Goal: Information Seeking & Learning: Check status

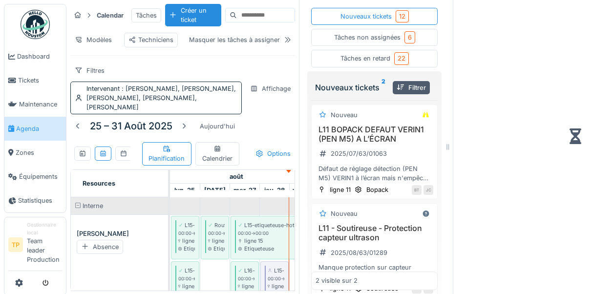
scroll to position [1059, 0]
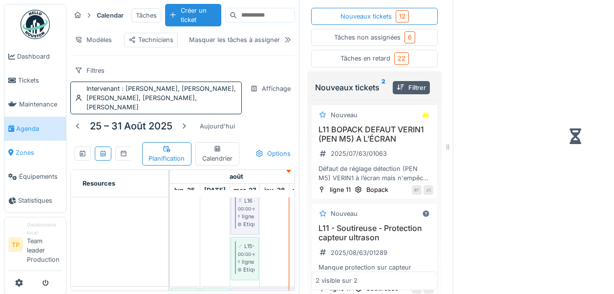
click at [21, 162] on link "Zones" at bounding box center [35, 153] width 62 height 24
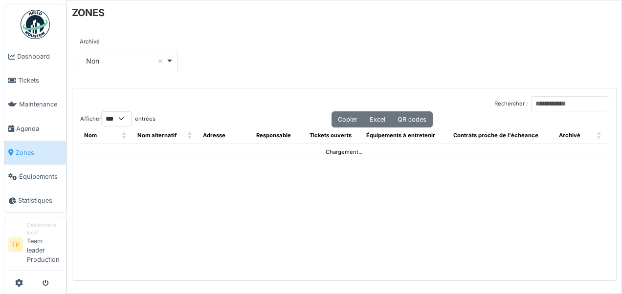
select select "***"
click at [27, 129] on span "Agenda" at bounding box center [39, 128] width 46 height 9
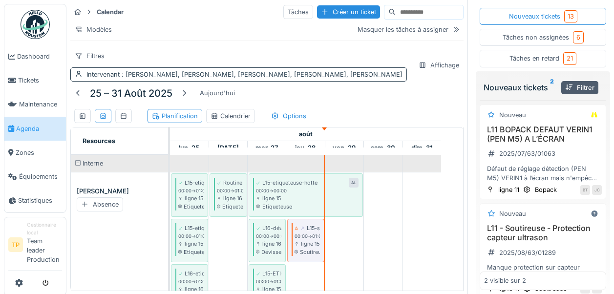
click at [95, 79] on div "Intervenant : [PERSON_NAME], [PERSON_NAME], [PERSON_NAME], [PERSON_NAME], [PERS…" at bounding box center [244, 74] width 316 height 9
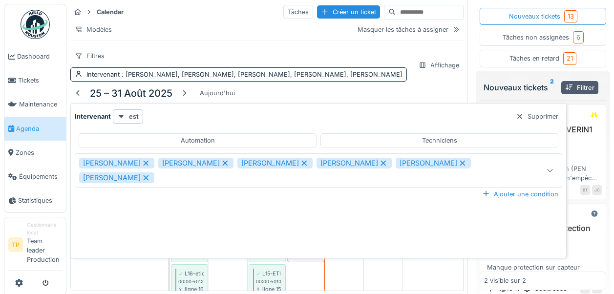
click at [142, 161] on icon at bounding box center [146, 163] width 9 height 7
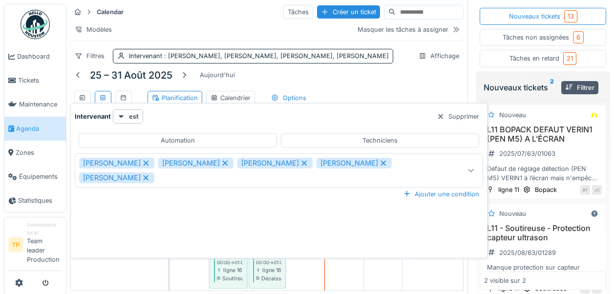
click at [306, 164] on icon at bounding box center [304, 163] width 5 height 5
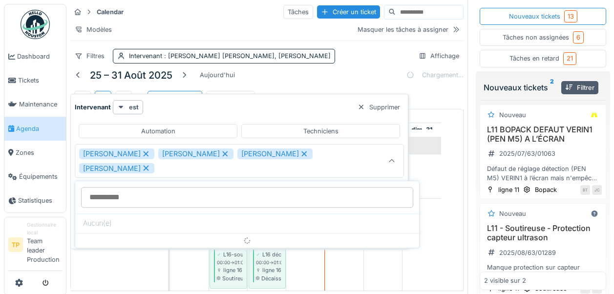
scroll to position [7, 0]
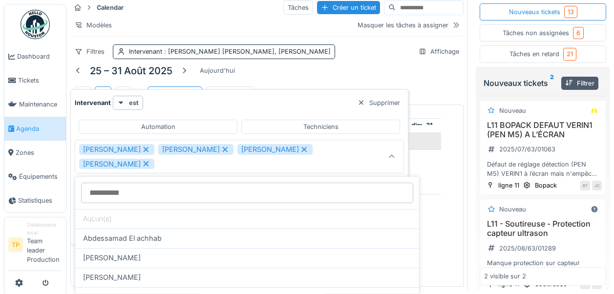
click at [307, 147] on icon at bounding box center [304, 149] width 5 height 5
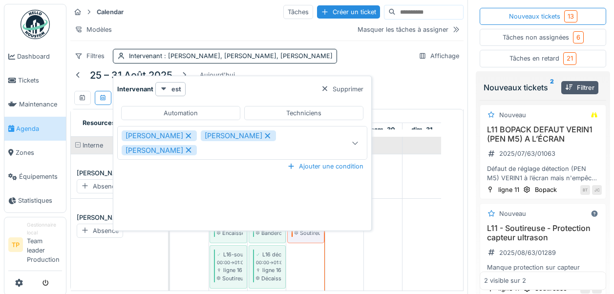
click at [193, 147] on icon at bounding box center [188, 150] width 9 height 7
type input "**********"
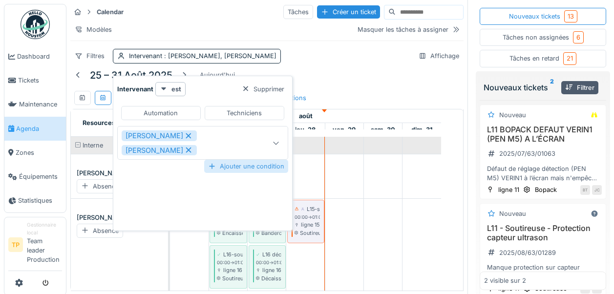
click at [228, 162] on div "Ajouter une condition" at bounding box center [246, 166] width 84 height 13
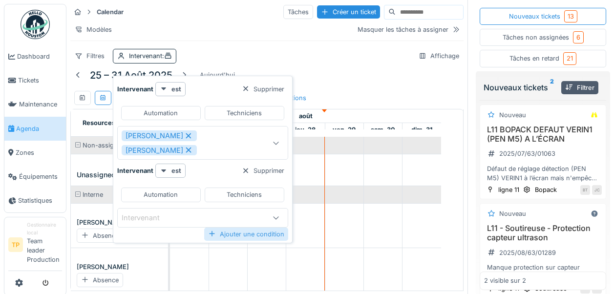
scroll to position [232, 0]
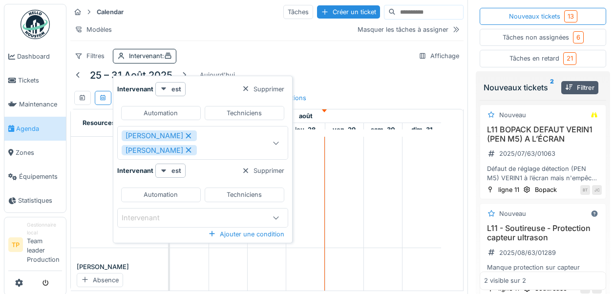
click at [158, 217] on div "Intervenant" at bounding box center [148, 218] width 52 height 11
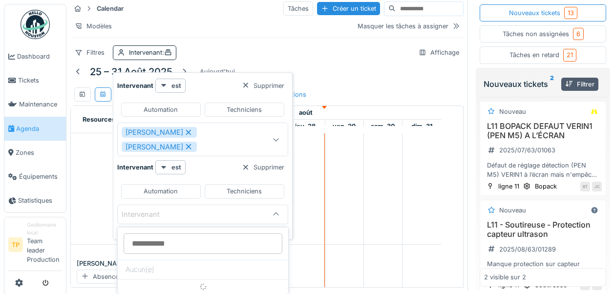
scroll to position [7, 0]
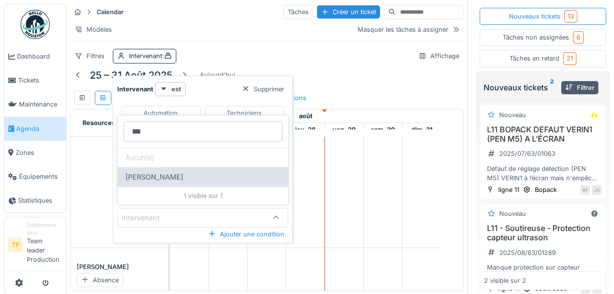
type input "***"
click at [155, 172] on span "[PERSON_NAME]" at bounding box center [155, 177] width 58 height 11
type input "****"
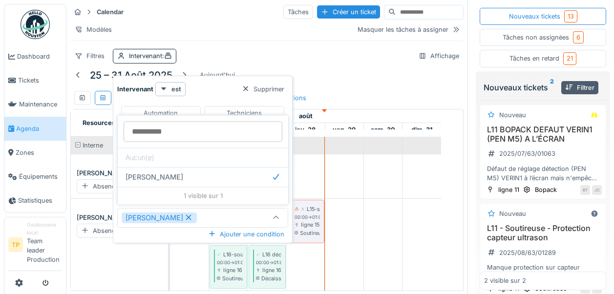
click at [349, 98] on div "[DATE] – [DATE] [DATE] Planification Calendrier Options" at bounding box center [266, 88] width 393 height 42
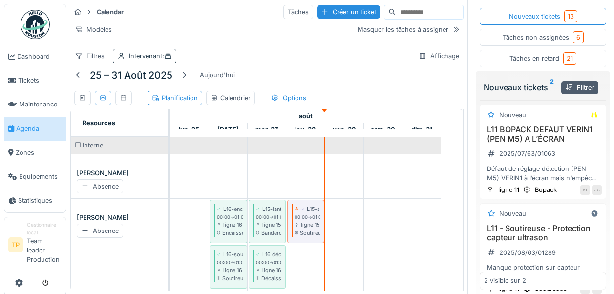
click at [145, 61] on div "Intervenant :" at bounding box center [145, 56] width 64 height 14
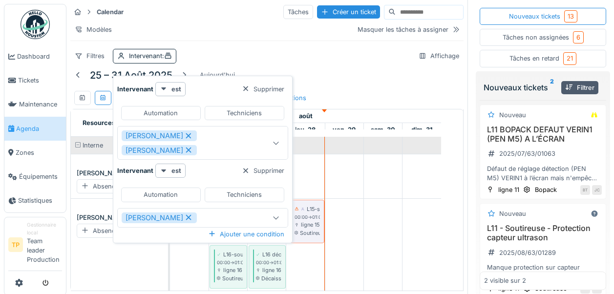
click at [232, 108] on div "Techniciens" at bounding box center [244, 112] width 35 height 9
type input "**********"
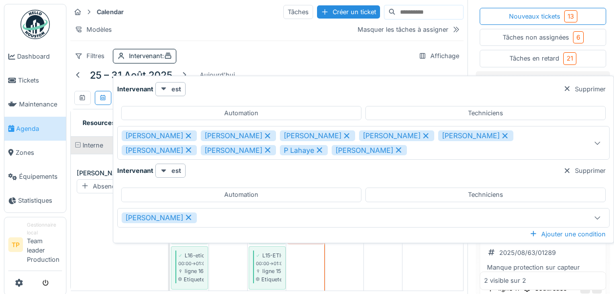
click at [160, 213] on div "[PERSON_NAME]" at bounding box center [159, 218] width 75 height 11
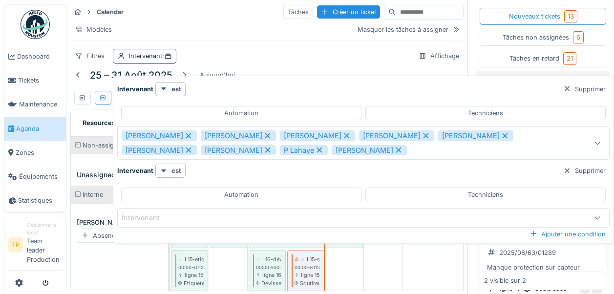
scroll to position [329, 0]
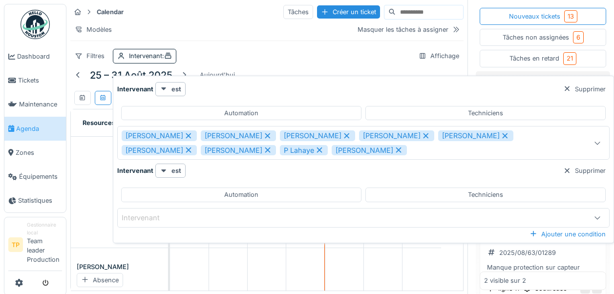
click at [160, 213] on div "Intervenant" at bounding box center [148, 218] width 52 height 11
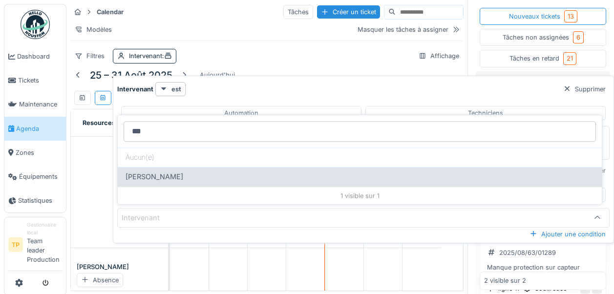
type input "***"
click at [138, 172] on span "[PERSON_NAME]" at bounding box center [155, 177] width 58 height 11
type input "****"
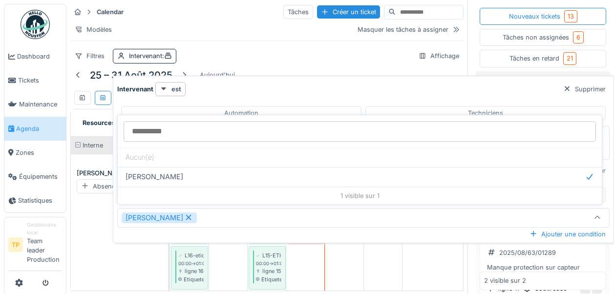
click at [140, 213] on div "[PERSON_NAME]" at bounding box center [159, 218] width 75 height 11
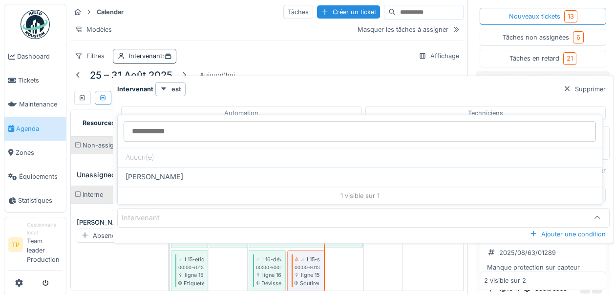
scroll to position [329, 0]
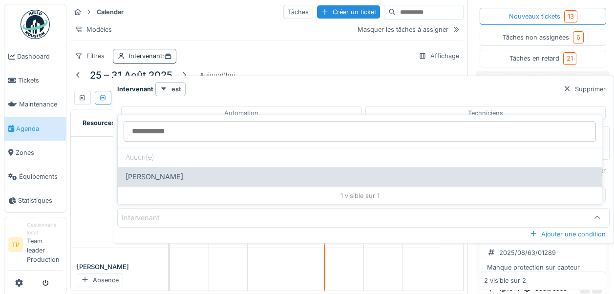
click at [150, 172] on span "[PERSON_NAME]" at bounding box center [155, 177] width 58 height 11
type input "****"
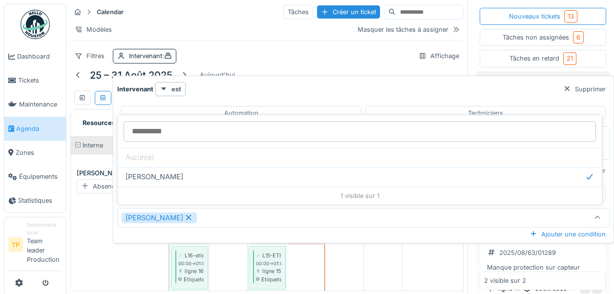
click at [365, 57] on div "Filtres Intervenant : Affichage" at bounding box center [266, 56] width 393 height 14
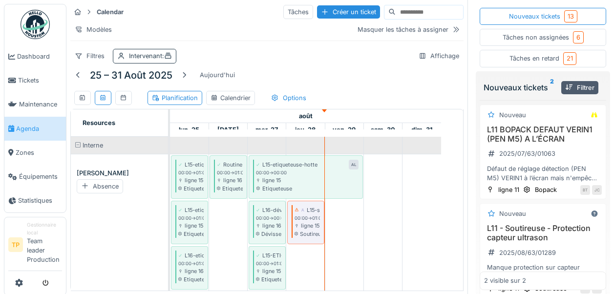
click at [149, 59] on div "Intervenant :" at bounding box center [150, 55] width 43 height 9
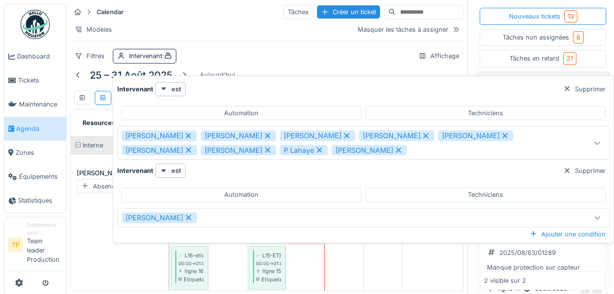
click at [184, 132] on icon at bounding box center [188, 135] width 9 height 7
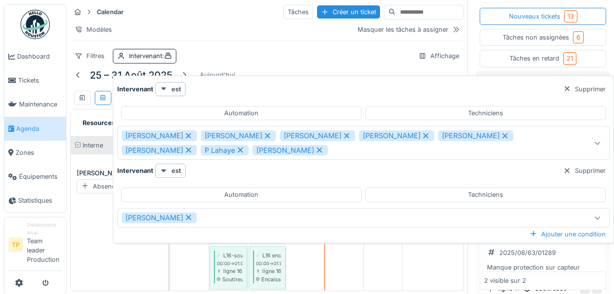
click at [263, 132] on icon at bounding box center [267, 135] width 9 height 7
click at [411, 106] on div "Techniciens" at bounding box center [485, 113] width 240 height 14
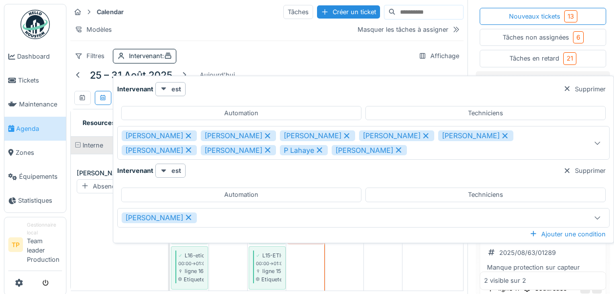
click at [186, 133] on icon at bounding box center [188, 135] width 5 height 5
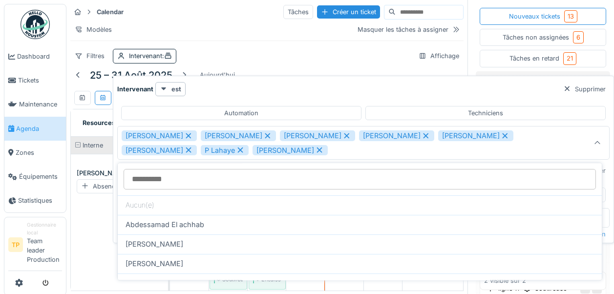
click at [263, 134] on icon at bounding box center [267, 135] width 9 height 7
click at [265, 136] on icon at bounding box center [267, 135] width 5 height 5
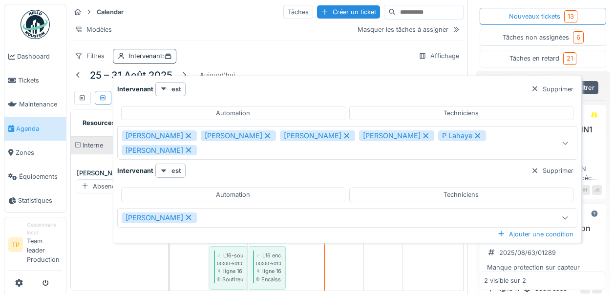
click at [265, 136] on icon at bounding box center [267, 135] width 5 height 5
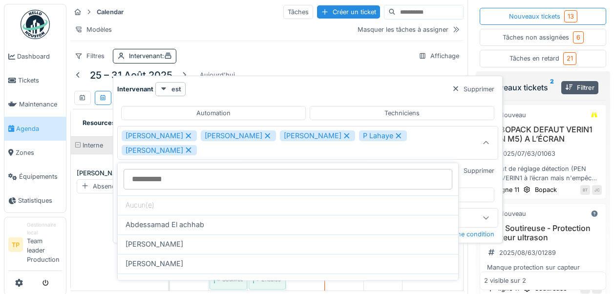
click at [320, 135] on div "[PERSON_NAME]" at bounding box center [317, 135] width 75 height 11
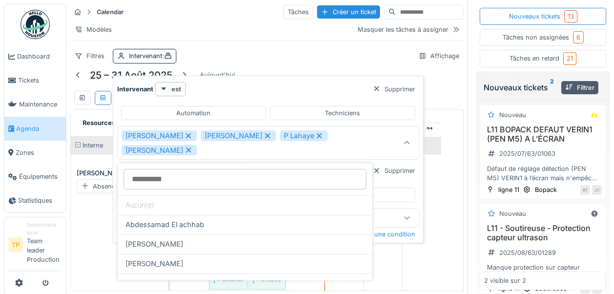
click at [315, 135] on icon at bounding box center [319, 135] width 9 height 7
type input "**********"
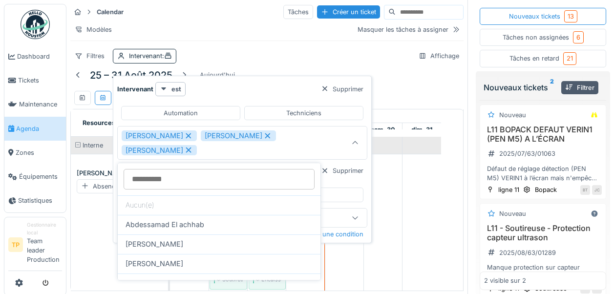
click at [391, 100] on div "[DATE] – [DATE] [DATE] Planification Calendrier Options" at bounding box center [266, 88] width 393 height 42
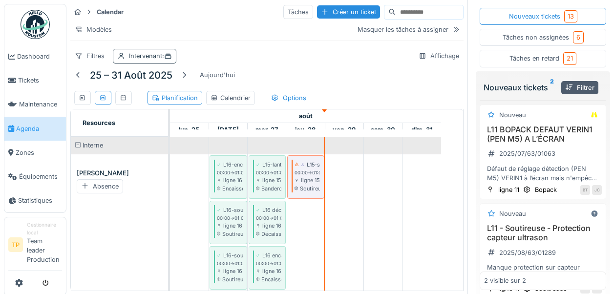
click at [142, 61] on div "Intervenant :" at bounding box center [150, 55] width 43 height 9
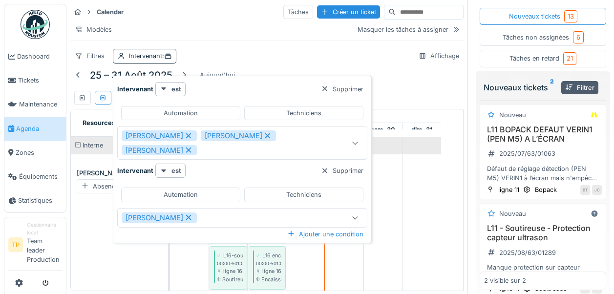
click at [281, 62] on div "Filtres Intervenant : Affichage" at bounding box center [266, 56] width 393 height 14
